Goal: Task Accomplishment & Management: Complete application form

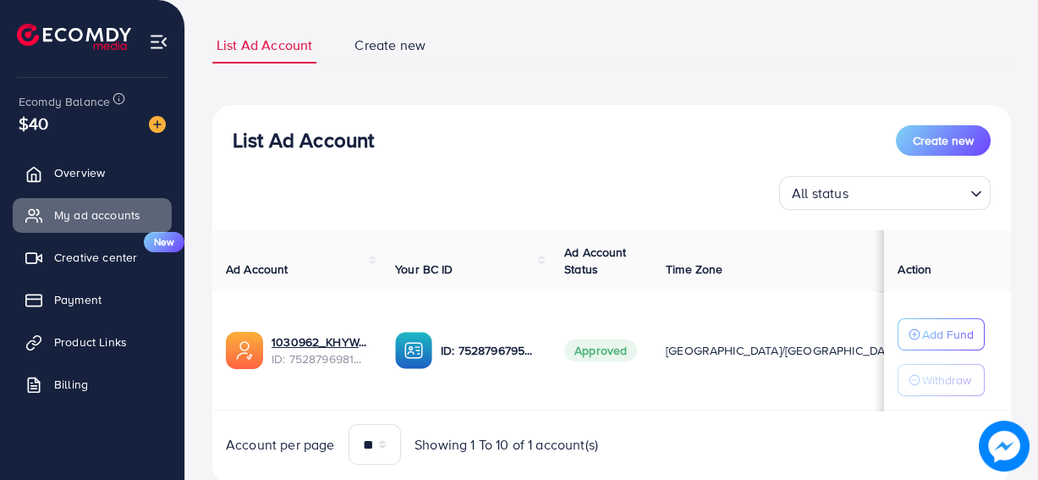
scroll to position [148, 0]
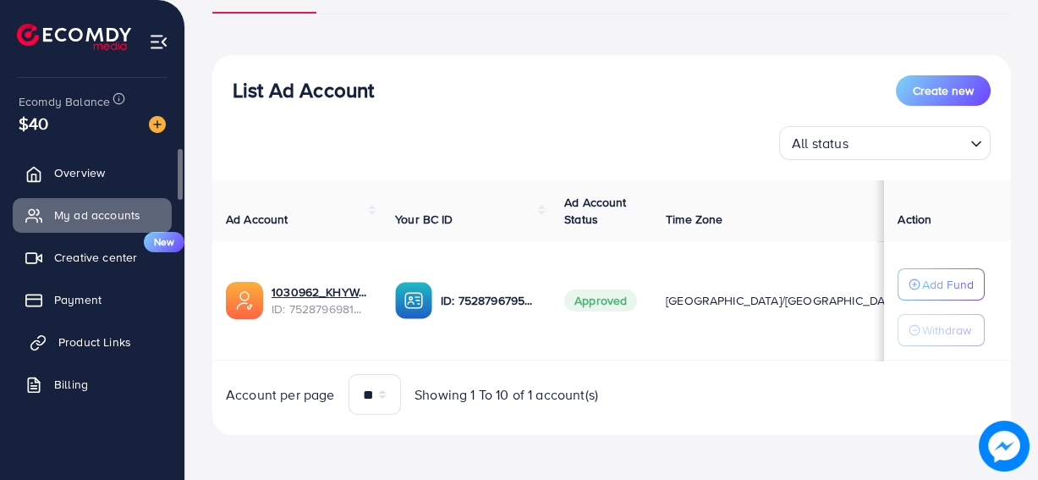
click at [100, 346] on span "Product Links" at bounding box center [94, 341] width 73 height 17
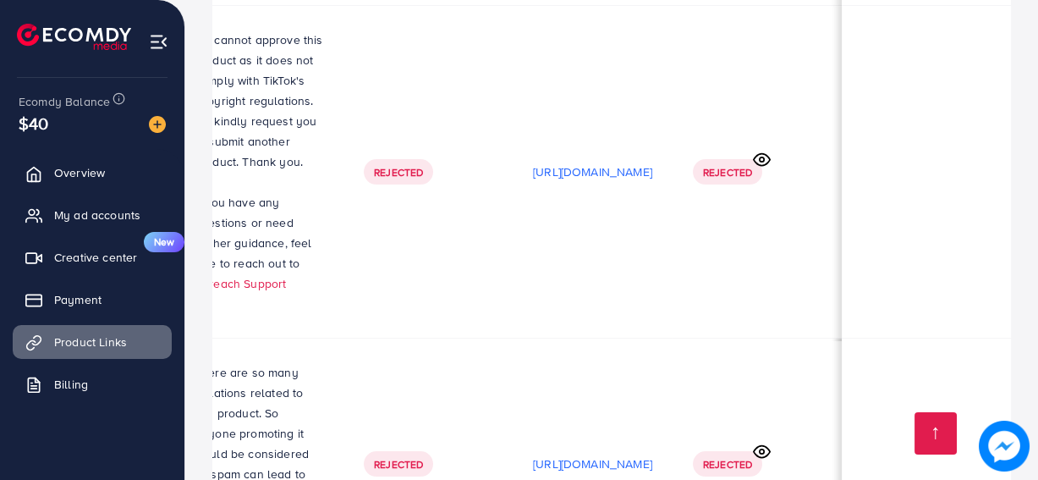
scroll to position [3, 501]
click at [641, 173] on p "[URL][DOMAIN_NAME]" at bounding box center [592, 172] width 119 height 20
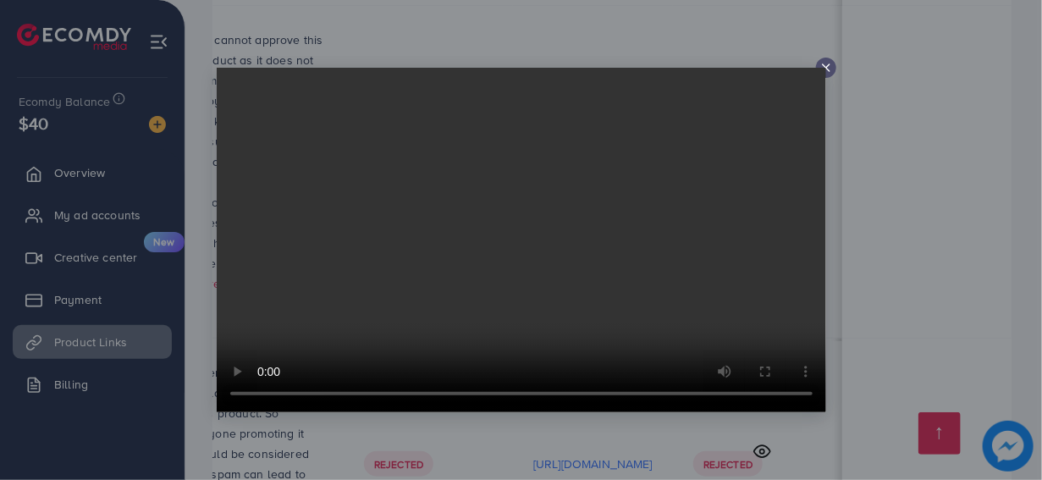
click at [822, 63] on icon at bounding box center [826, 68] width 14 height 14
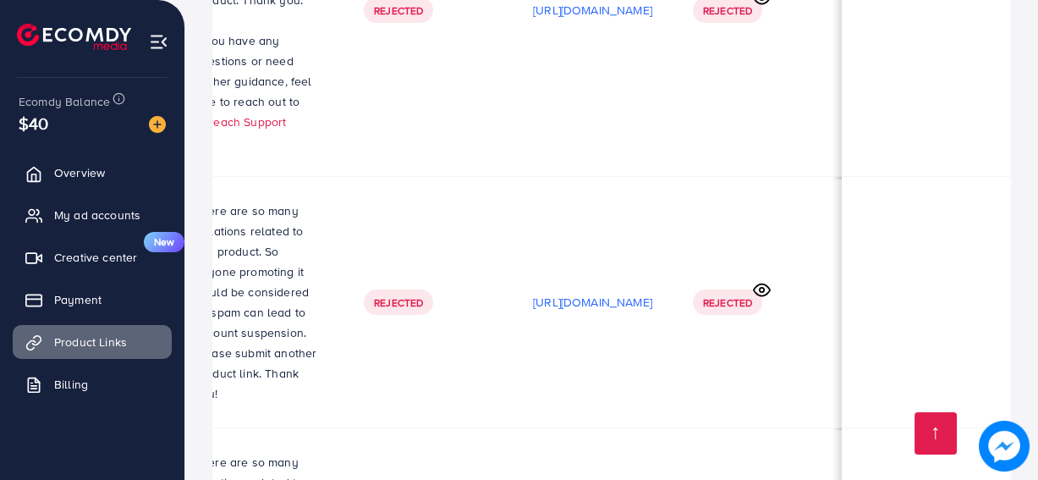
scroll to position [562, 0]
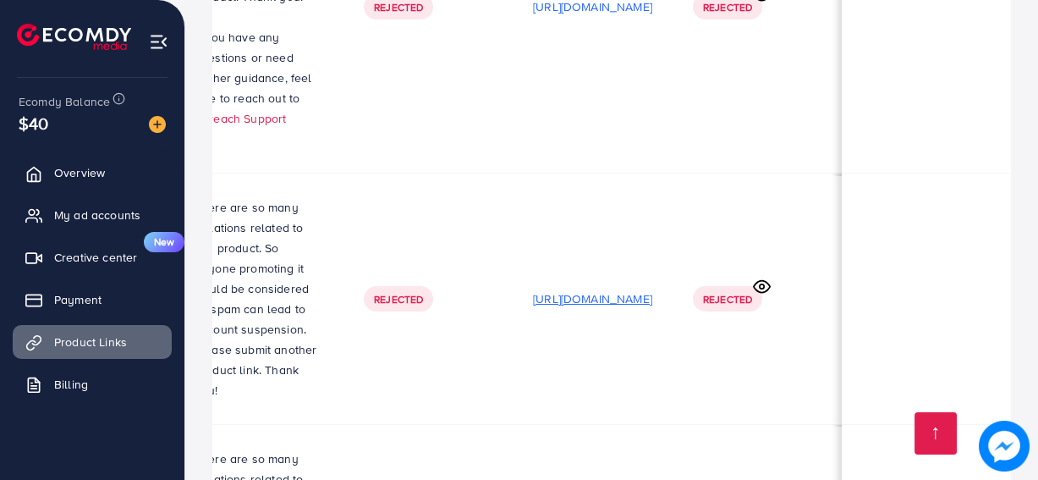
click at [578, 289] on p "[URL][DOMAIN_NAME]" at bounding box center [592, 299] width 119 height 20
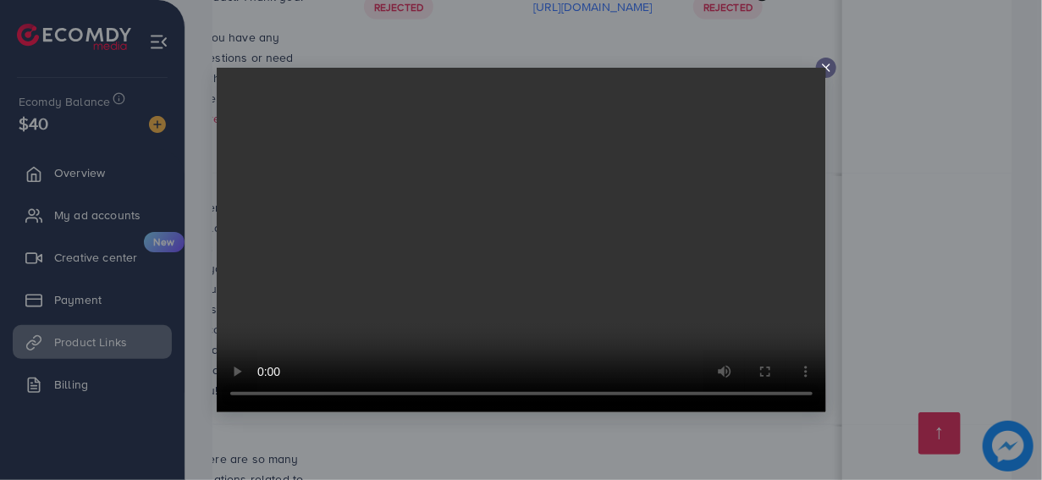
click at [826, 61] on icon at bounding box center [826, 68] width 14 height 14
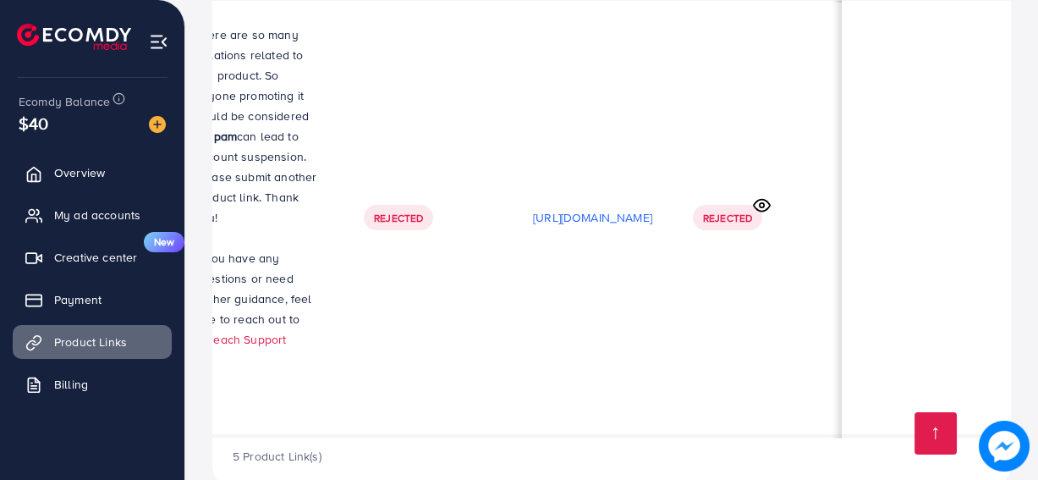
scroll to position [3, 435]
click at [652, 207] on p "[URL][DOMAIN_NAME]" at bounding box center [592, 217] width 119 height 20
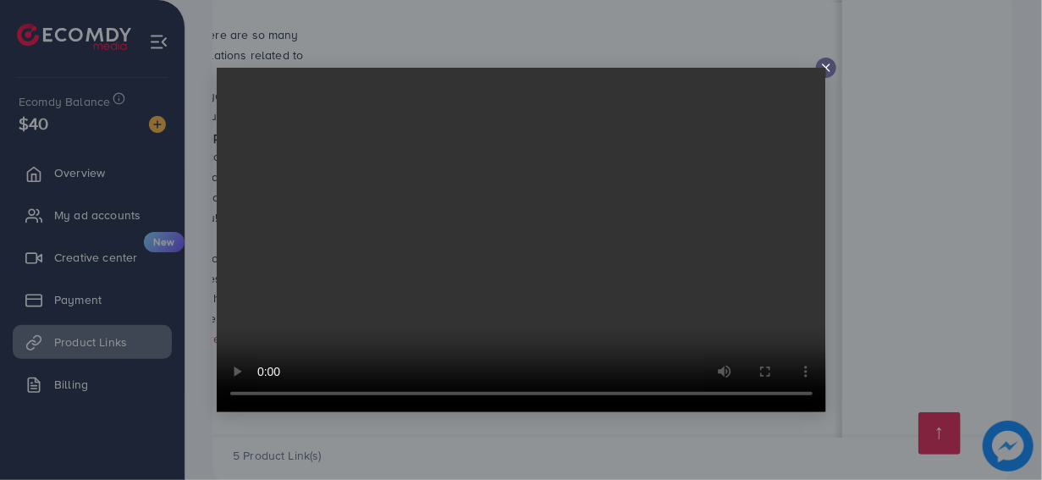
click at [826, 67] on line at bounding box center [825, 67] width 7 height 7
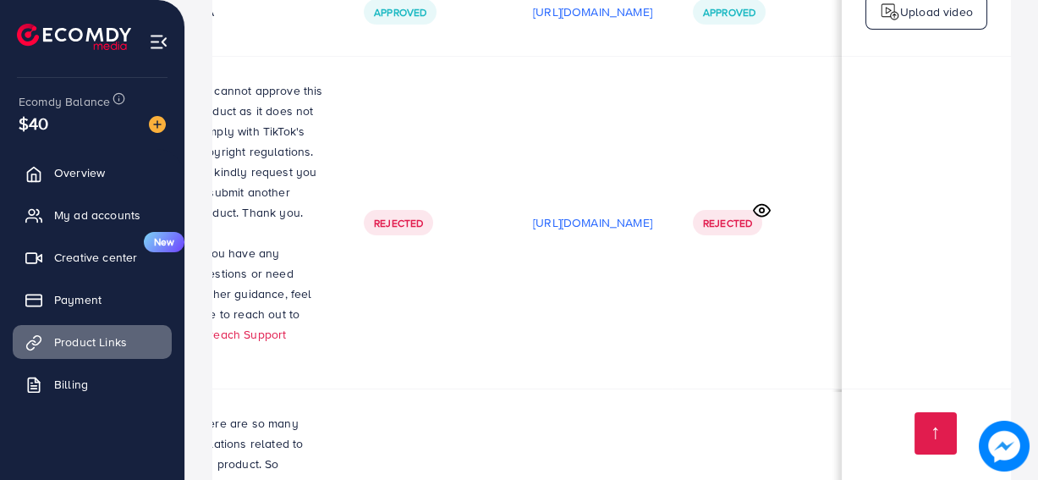
scroll to position [0, 0]
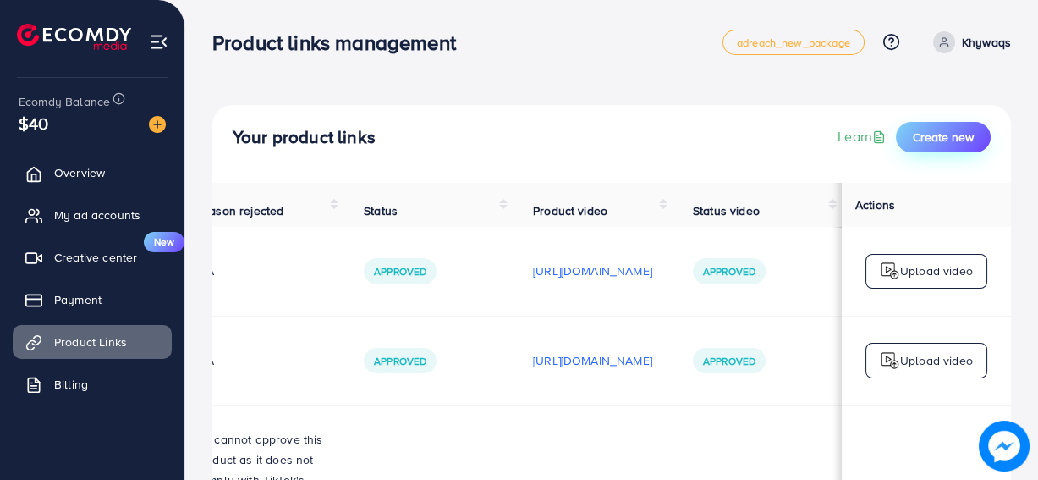
click at [941, 148] on button "Create new" at bounding box center [943, 137] width 95 height 30
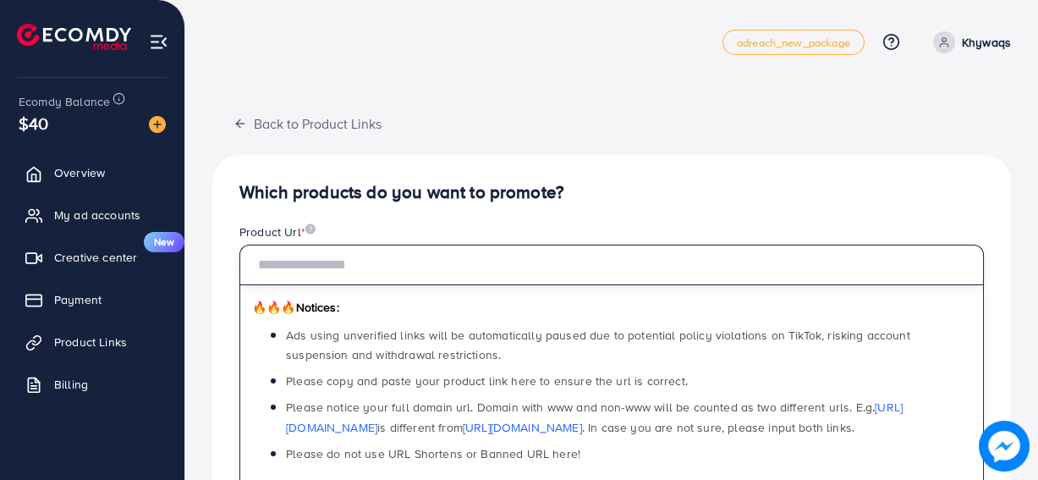
click at [426, 272] on input "text" at bounding box center [611, 265] width 745 height 41
paste input "**********"
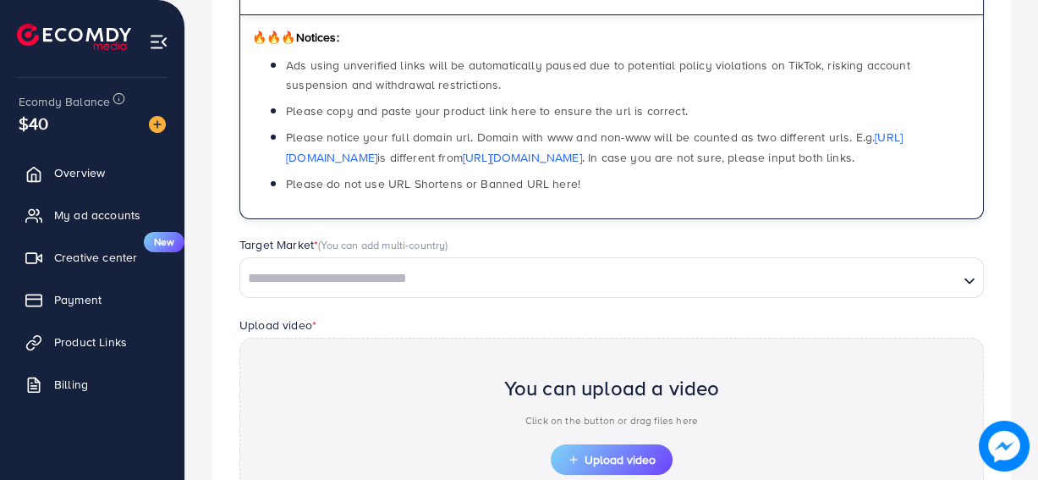
scroll to position [358, 0]
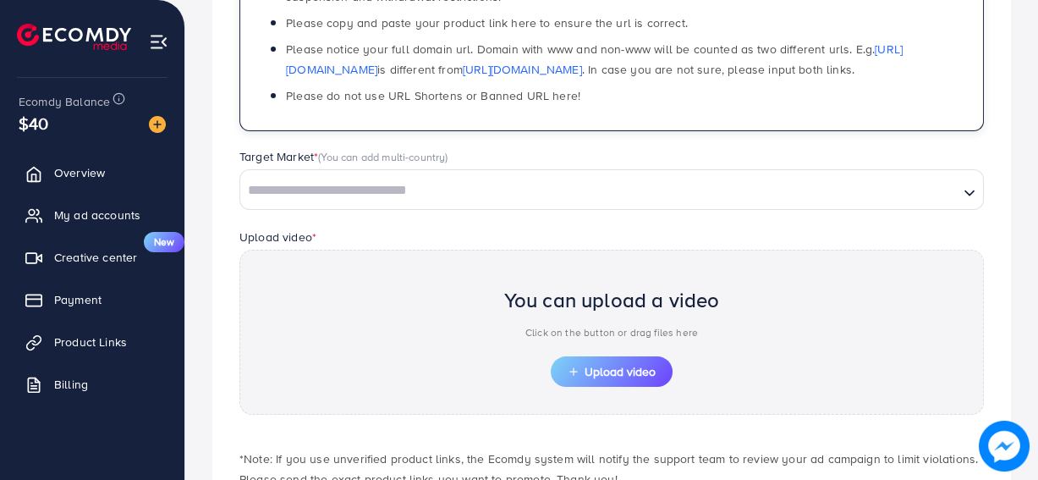
type input "**********"
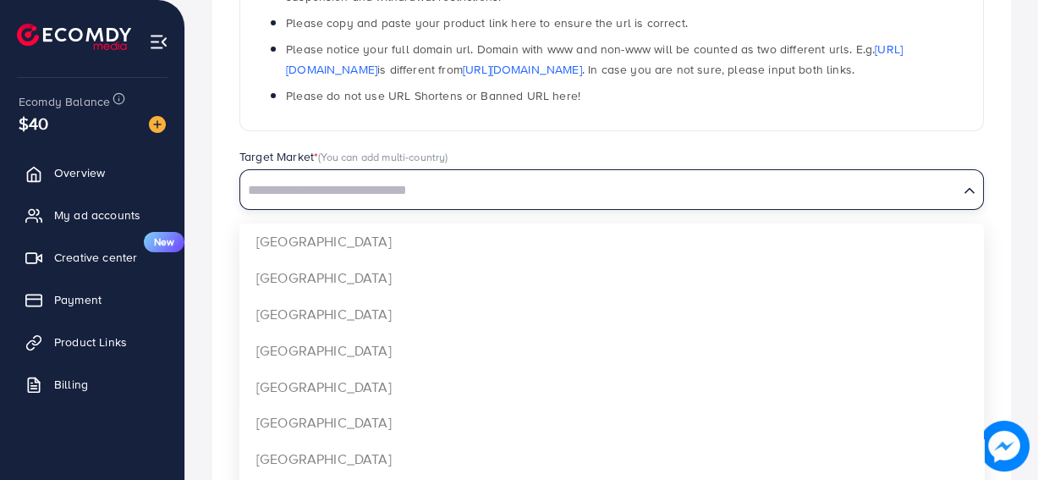
click at [464, 178] on input "Search for option" at bounding box center [599, 191] width 715 height 26
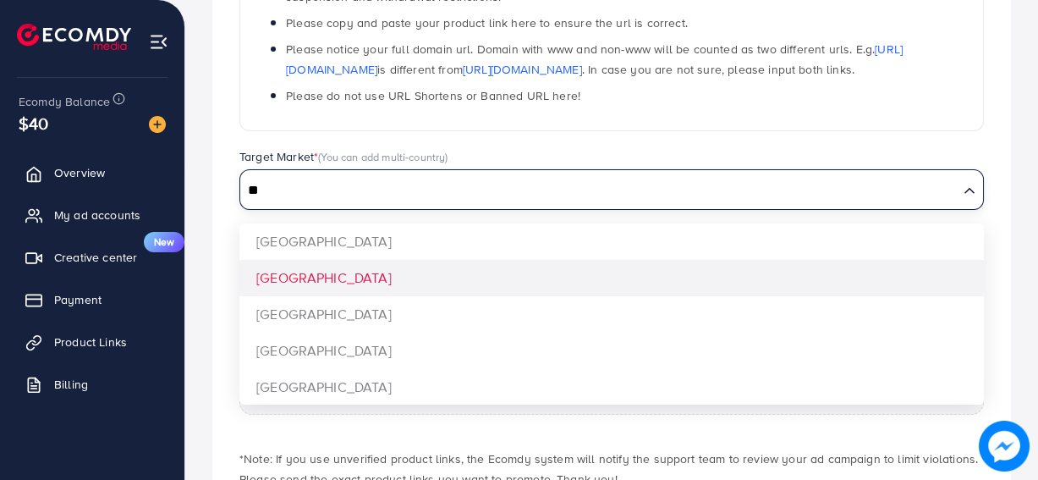
type input "**"
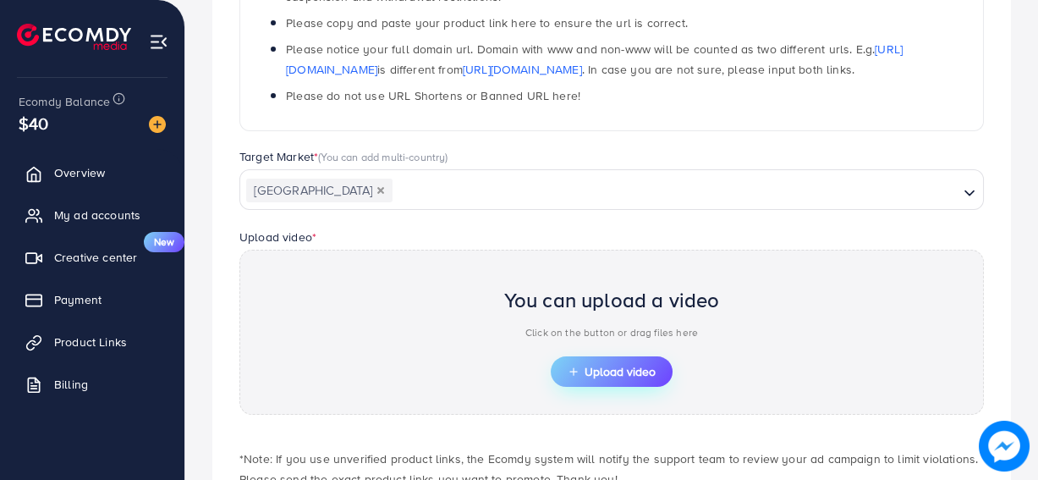
click at [580, 377] on button "Upload video" at bounding box center [612, 371] width 122 height 30
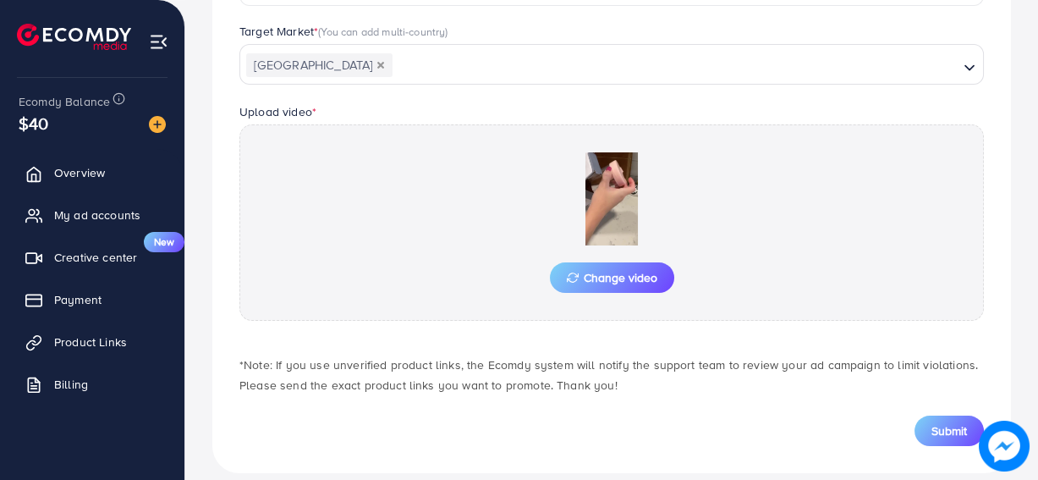
scroll to position [500, 0]
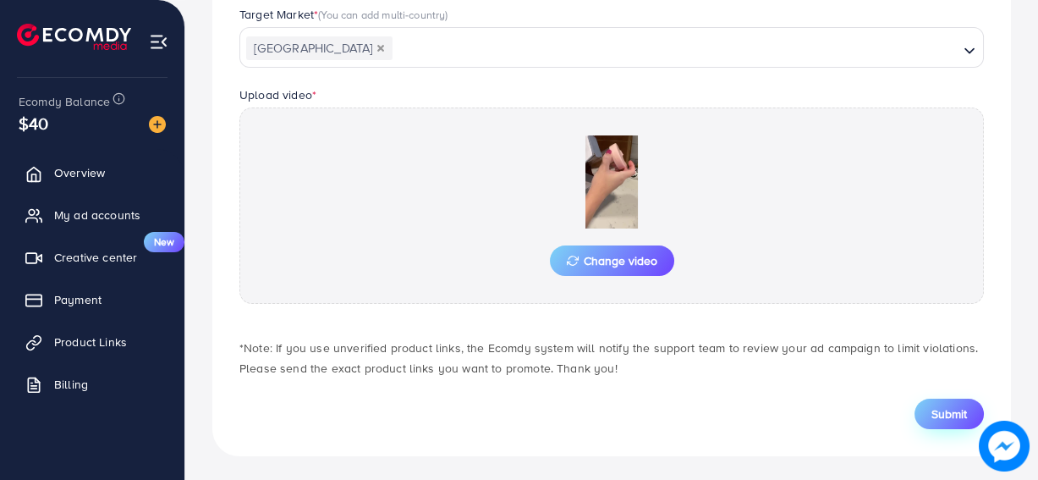
click at [922, 399] on button "Submit" at bounding box center [949, 414] width 69 height 30
click at [941, 408] on span "Submit" at bounding box center [950, 413] width 36 height 17
